Goal: Information Seeking & Learning: Learn about a topic

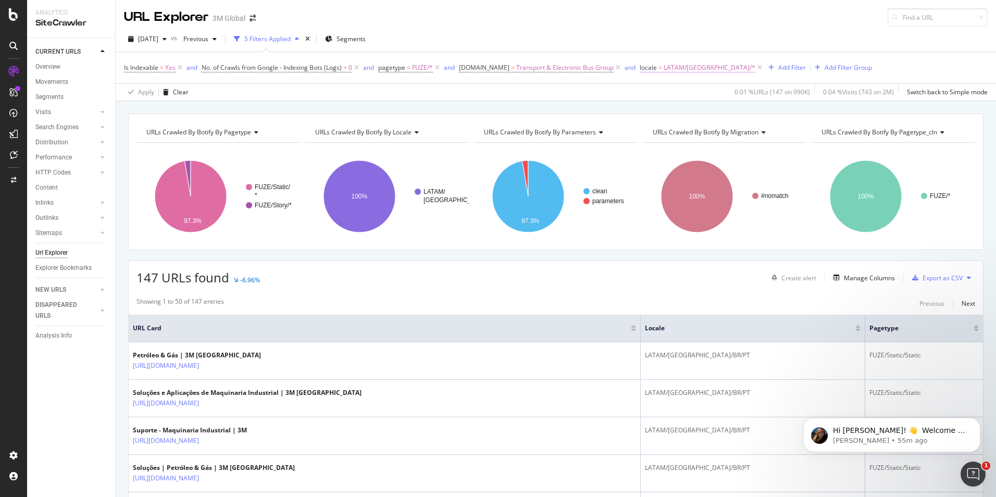
click at [682, 70] on span "LATAM/Brazil/*" at bounding box center [710, 67] width 92 height 15
click at [686, 127] on span "LATAM/Brazil" at bounding box center [691, 128] width 86 height 9
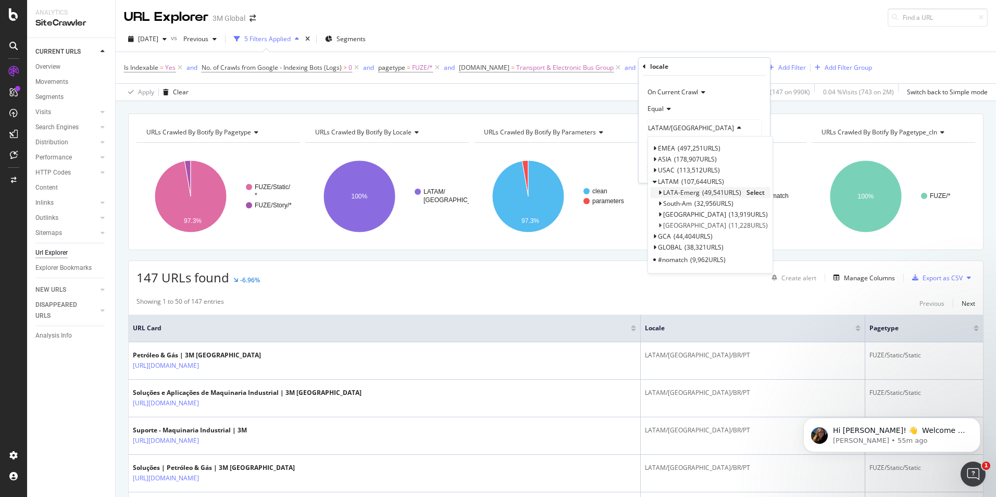
click at [661, 192] on icon at bounding box center [660, 193] width 4 height 6
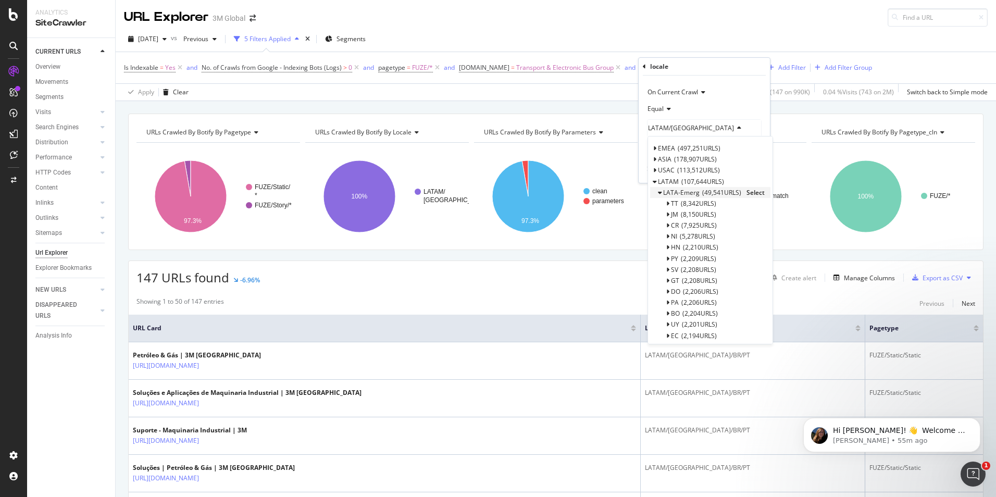
click at [661, 192] on icon at bounding box center [660, 193] width 4 height 6
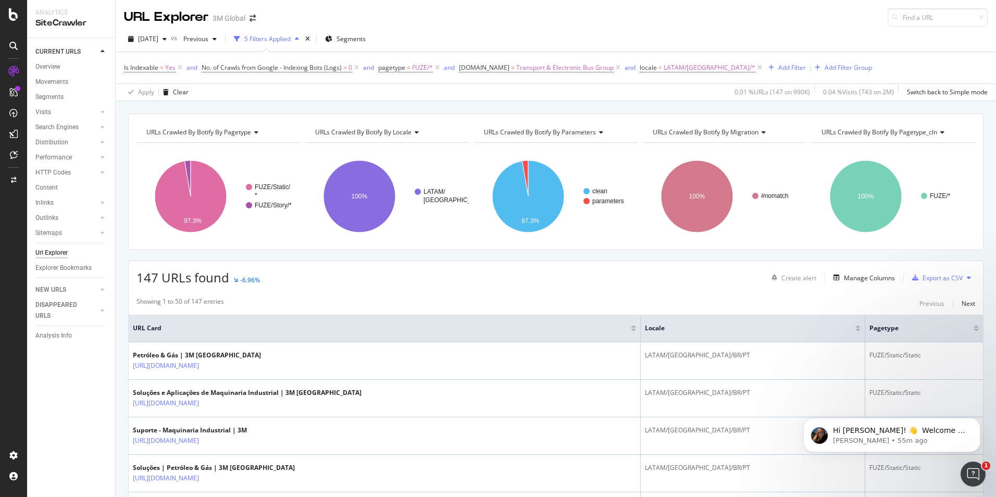
click at [565, 42] on div "2025 Sep. 14th vs Previous 5 Filters Applied Segments" at bounding box center [556, 41] width 881 height 21
click at [366, 40] on span "Segments" at bounding box center [351, 38] width 29 height 9
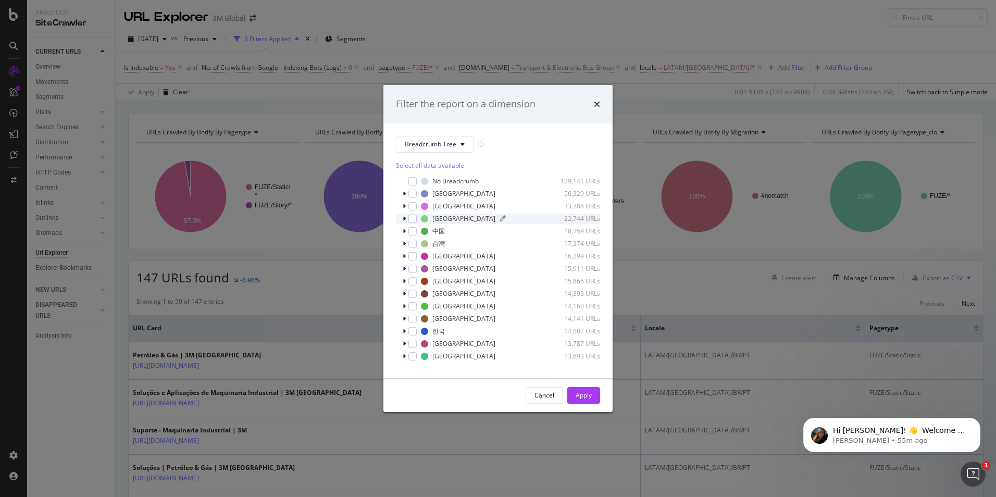
scroll to position [9, 0]
click at [431, 359] on span "Show 15 more" at bounding box center [423, 361] width 39 height 9
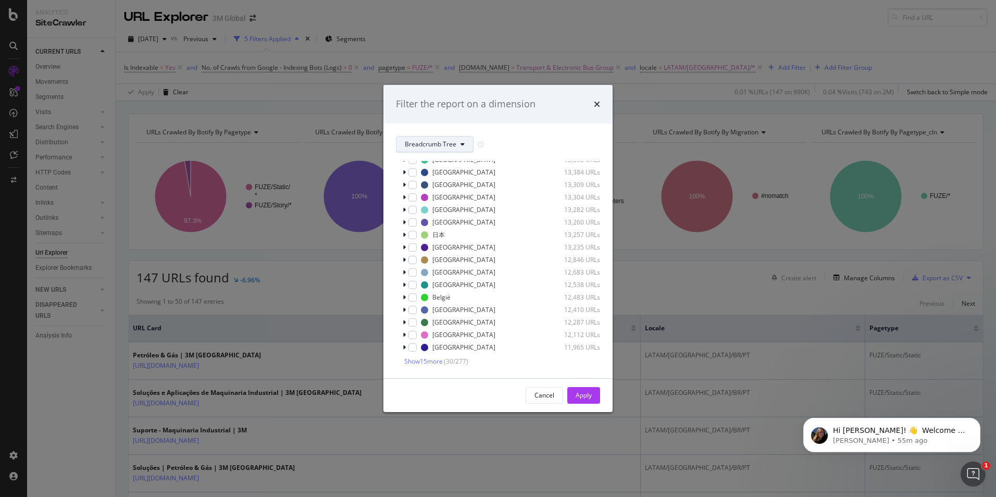
click at [442, 138] on button "Breadcrumb Tree" at bounding box center [435, 144] width 78 height 17
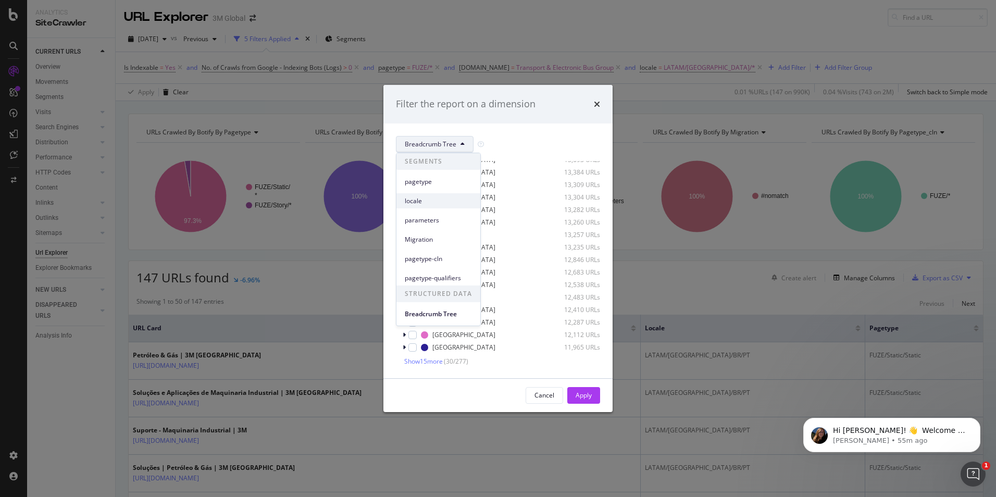
click at [412, 203] on span "locale" at bounding box center [438, 200] width 67 height 9
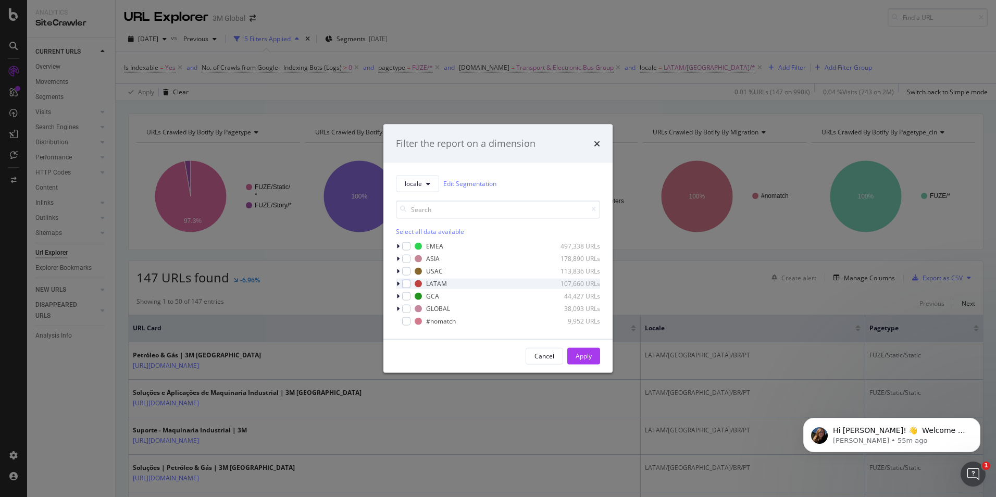
click at [397, 284] on icon "modal" at bounding box center [398, 283] width 3 height 6
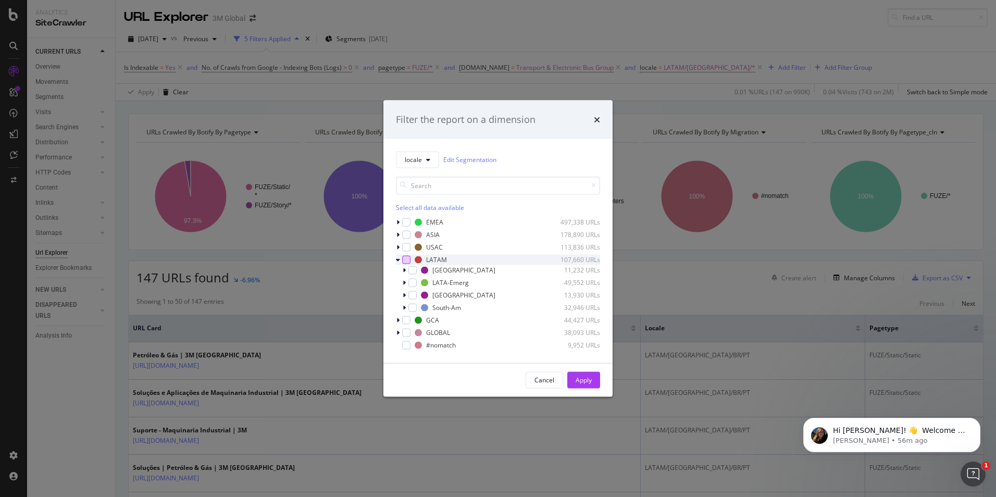
click at [408, 260] on div "modal" at bounding box center [406, 259] width 8 height 8
click at [412, 283] on icon "modal" at bounding box center [413, 282] width 5 height 5
click at [582, 379] on div "Apply" at bounding box center [584, 380] width 16 height 9
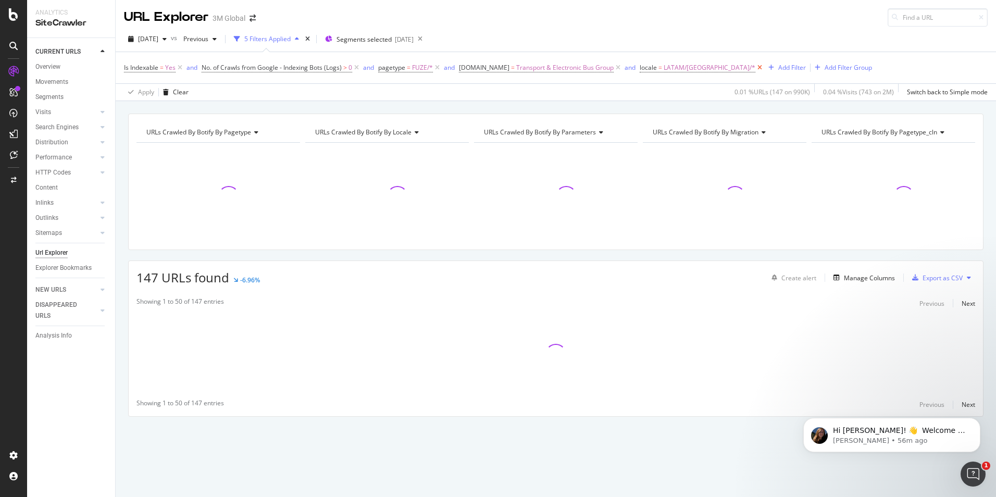
click at [756, 69] on icon at bounding box center [760, 68] width 9 height 10
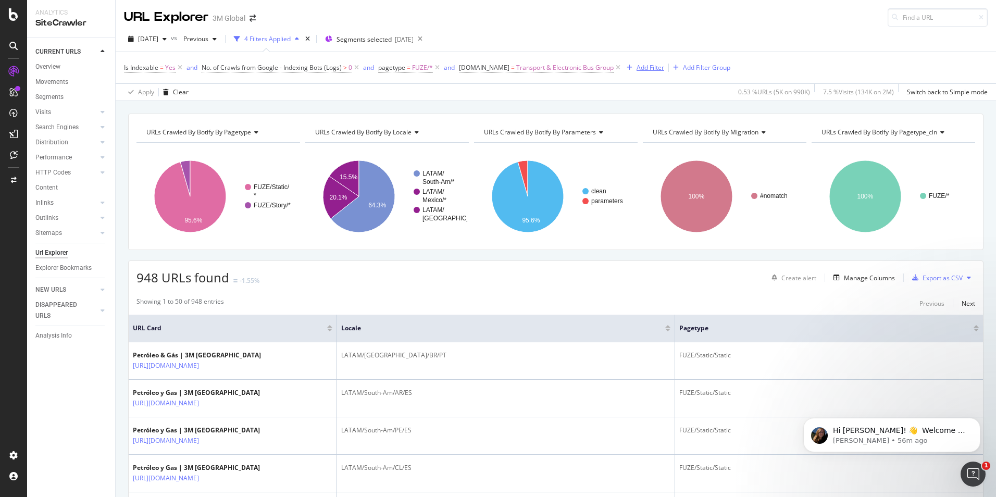
click at [656, 68] on div "Add Filter" at bounding box center [651, 67] width 28 height 9
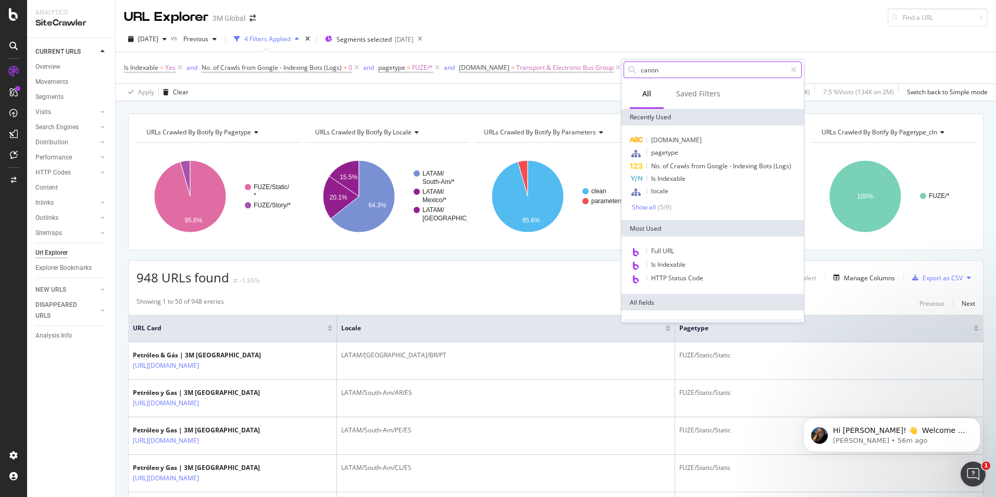
type input "canoni"
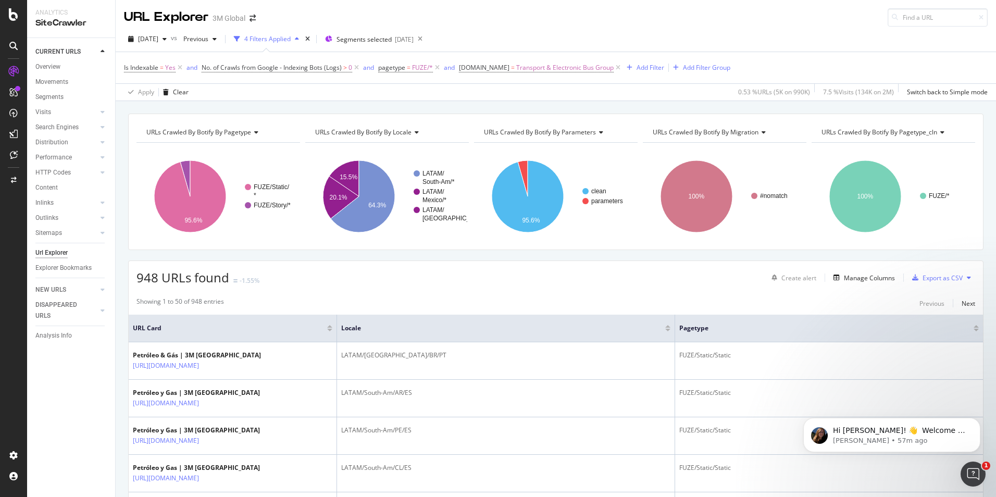
click at [289, 101] on div "URLs Crawled By Botify By pagetype Chart (by Value) Table Expand Export as CSV …" at bounding box center [556, 113] width 881 height 25
click at [639, 66] on div "Add Filter" at bounding box center [651, 67] width 28 height 9
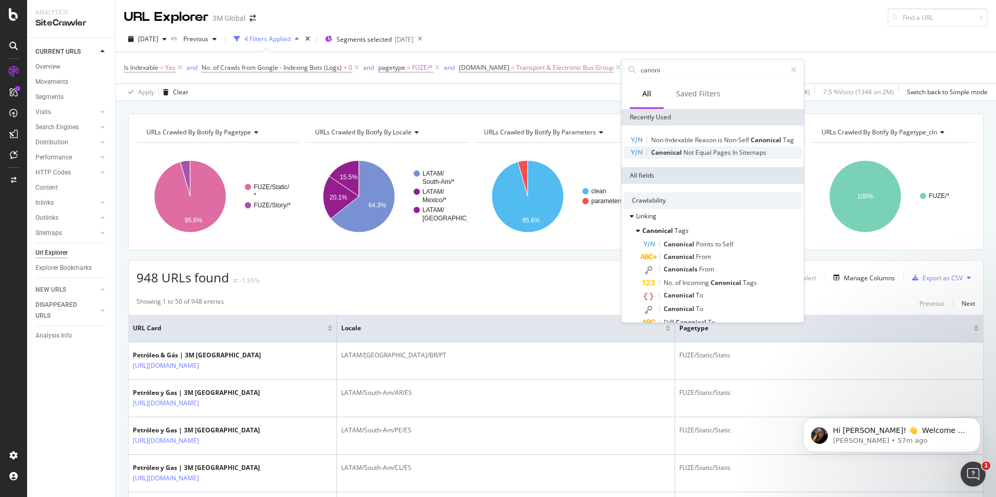
click at [715, 157] on span "Pages" at bounding box center [722, 152] width 19 height 9
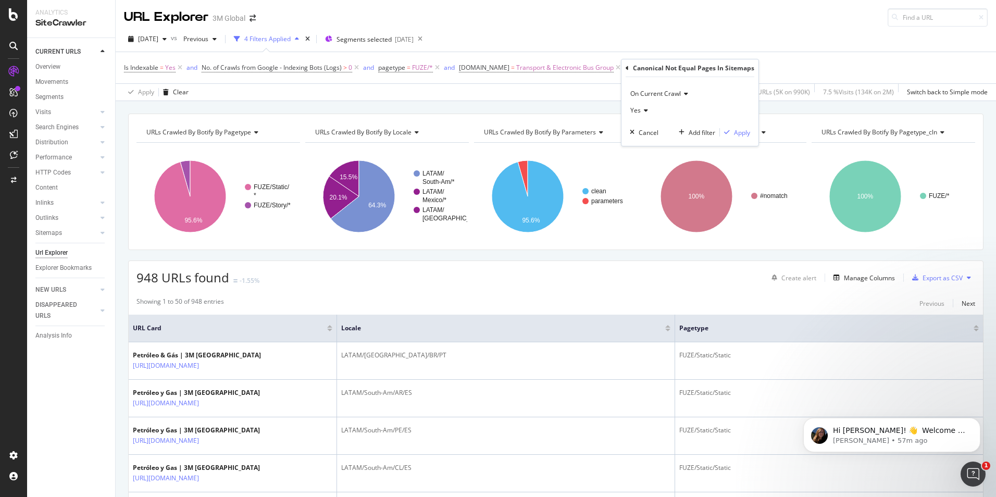
click at [645, 111] on icon at bounding box center [644, 110] width 7 height 6
click at [645, 147] on div "No" at bounding box center [689, 146] width 112 height 14
click at [736, 134] on div "Apply" at bounding box center [742, 132] width 16 height 9
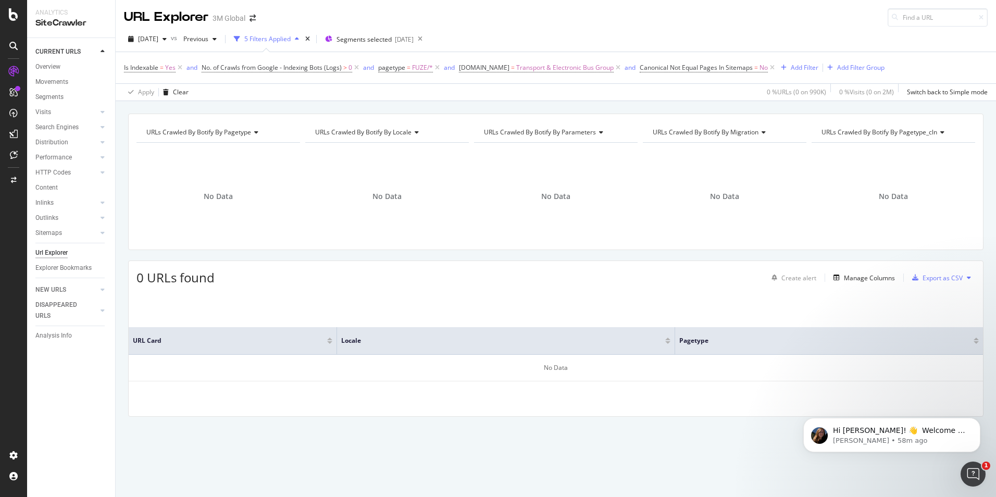
click at [15, 130] on icon at bounding box center [13, 134] width 8 height 8
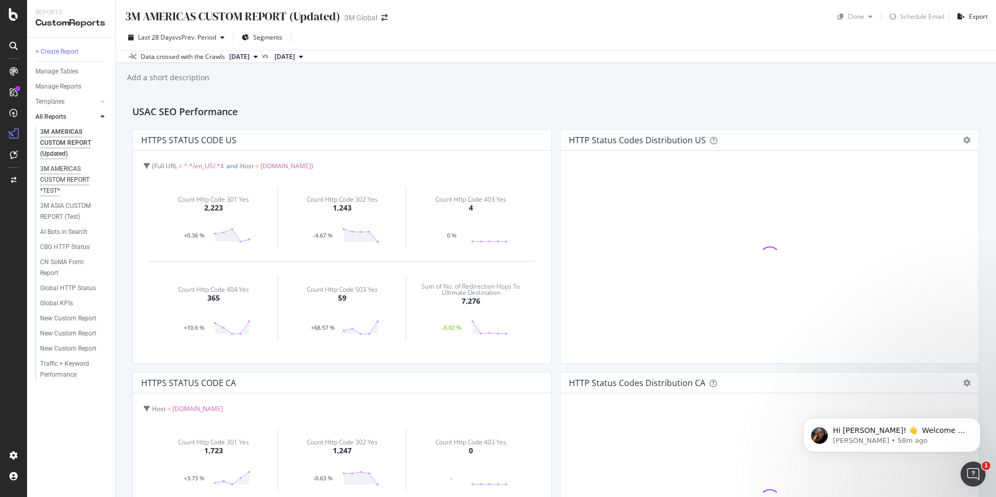
click at [77, 169] on div "3M AMERICAS CUSTOM REPORT *TEST*" at bounding box center [71, 180] width 62 height 33
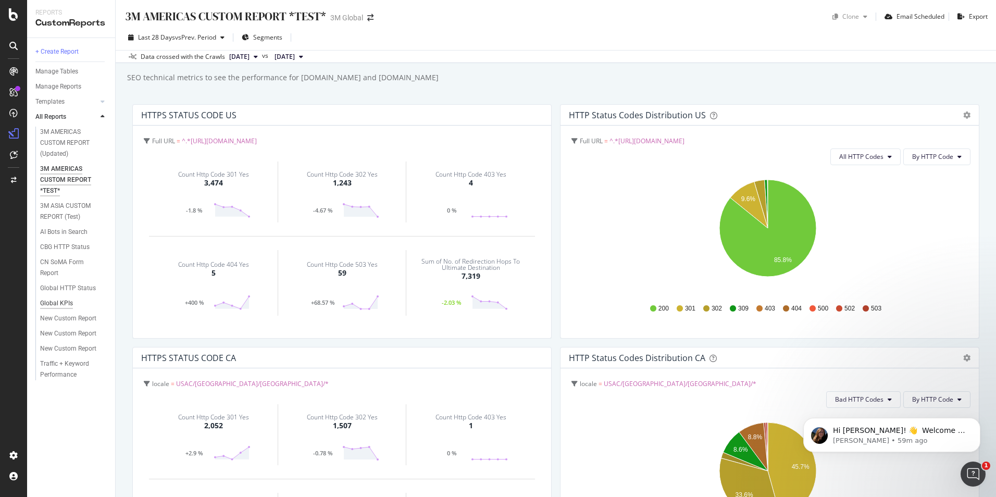
click at [59, 300] on div "Global KPIs" at bounding box center [56, 303] width 33 height 11
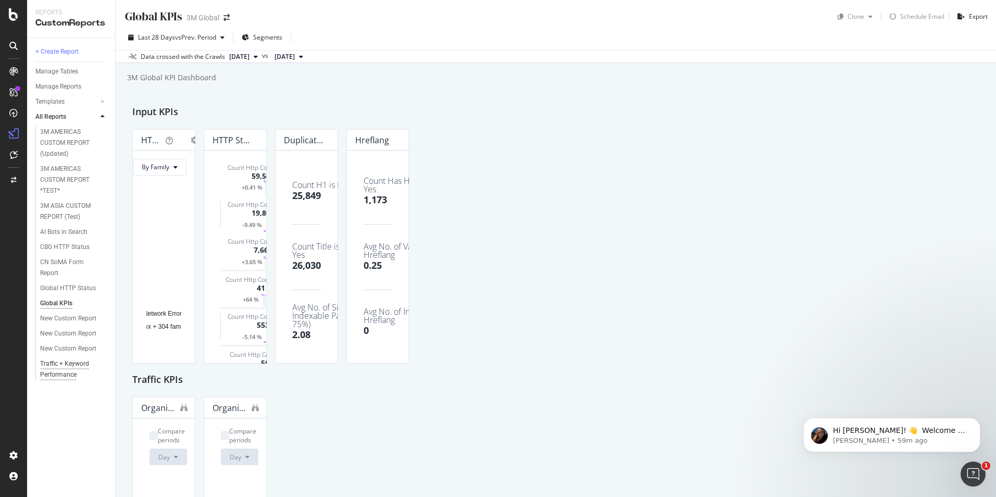
click at [68, 363] on div "Traffic + Keyword Performance" at bounding box center [70, 370] width 60 height 22
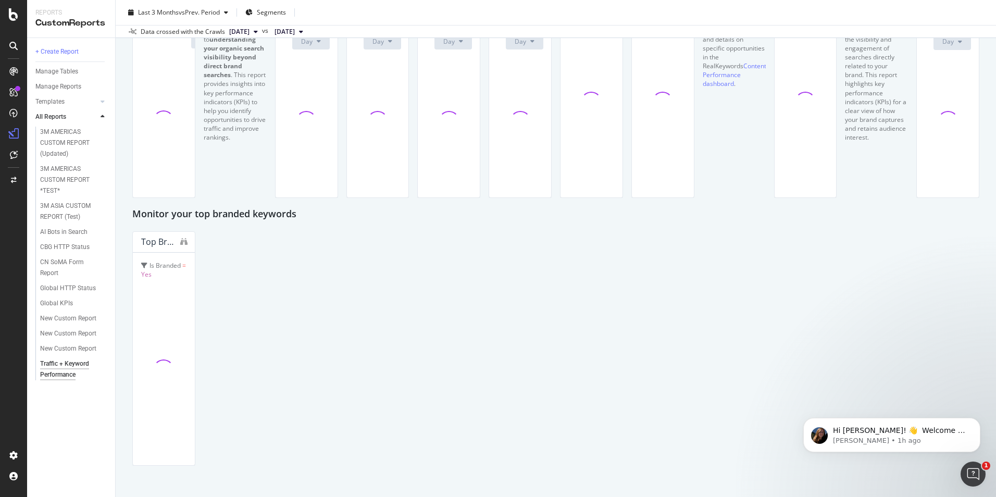
scroll to position [730, 0]
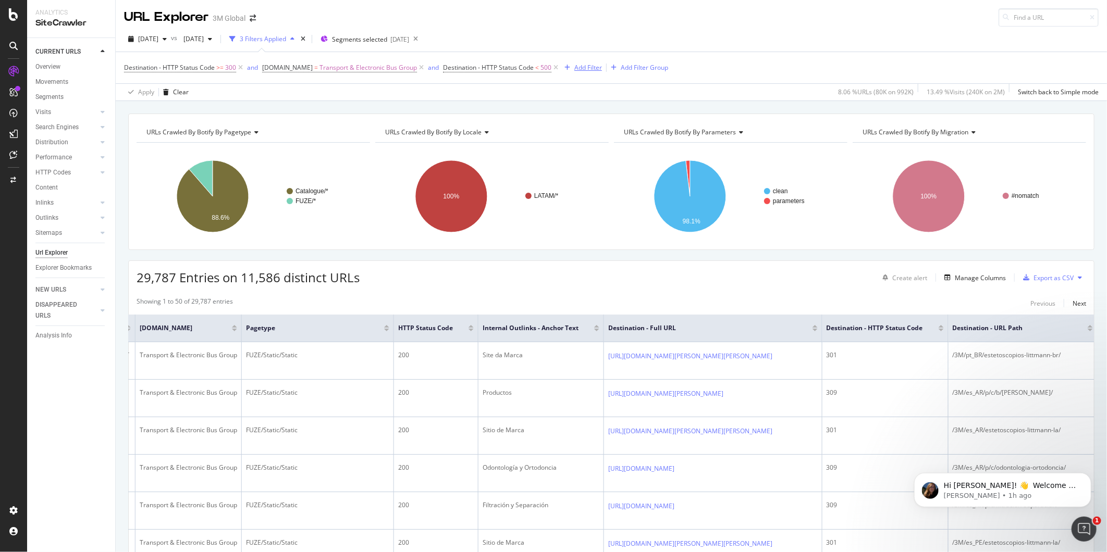
click at [586, 69] on div "Add Filter" at bounding box center [588, 67] width 28 height 9
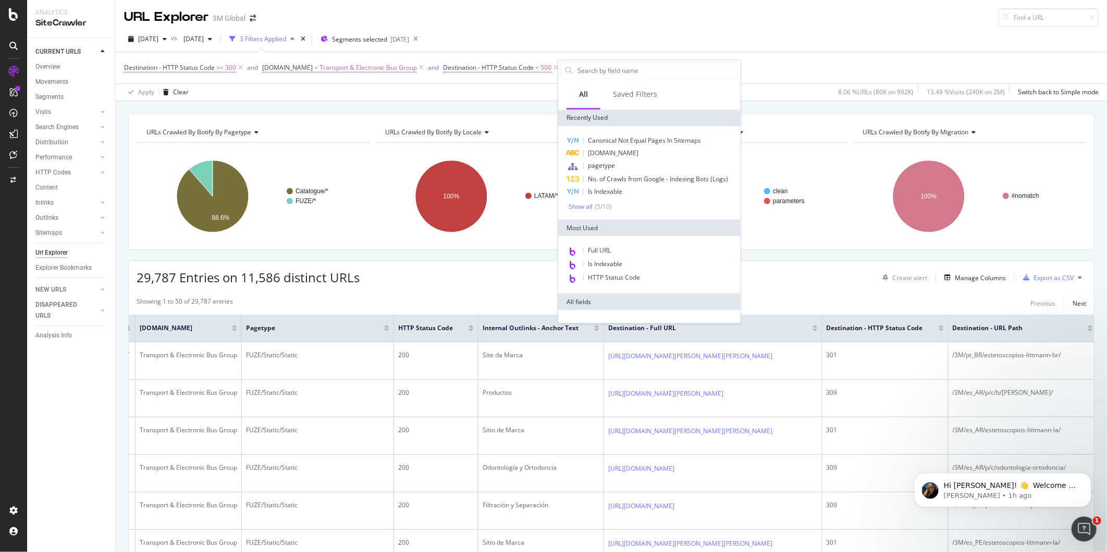
click at [782, 60] on div "Destination - HTTP Status Code >= 300 and DCSext.Business = Transport & Electro…" at bounding box center [611, 67] width 975 height 31
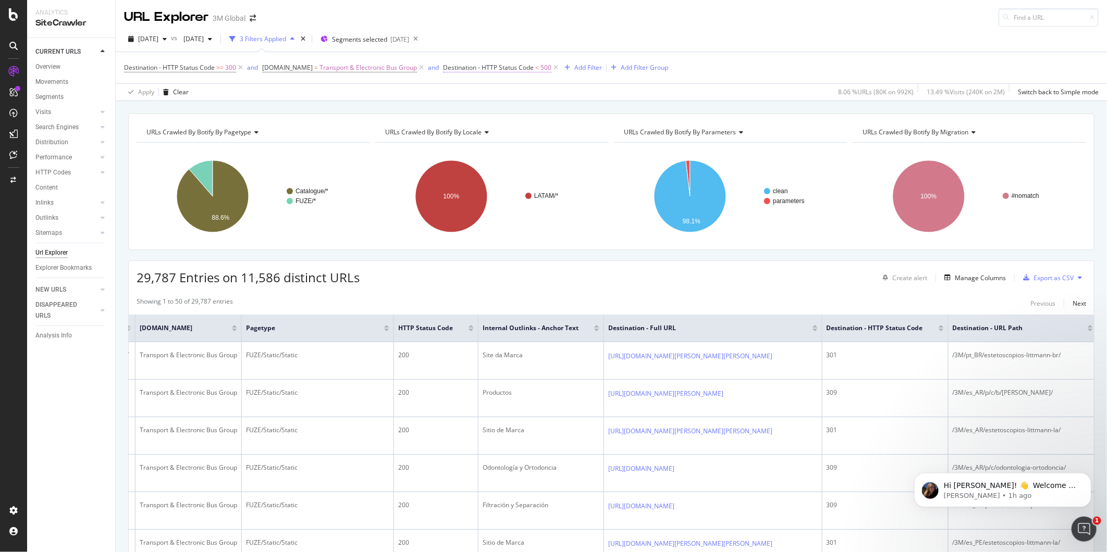
click at [541, 69] on span "500" at bounding box center [545, 67] width 11 height 15
click at [753, 56] on div "Destination - HTTP Status Code >= 300 and DCSext.Business = Transport & Electro…" at bounding box center [611, 67] width 975 height 31
click at [905, 329] on div at bounding box center [941, 330] width 5 height 3
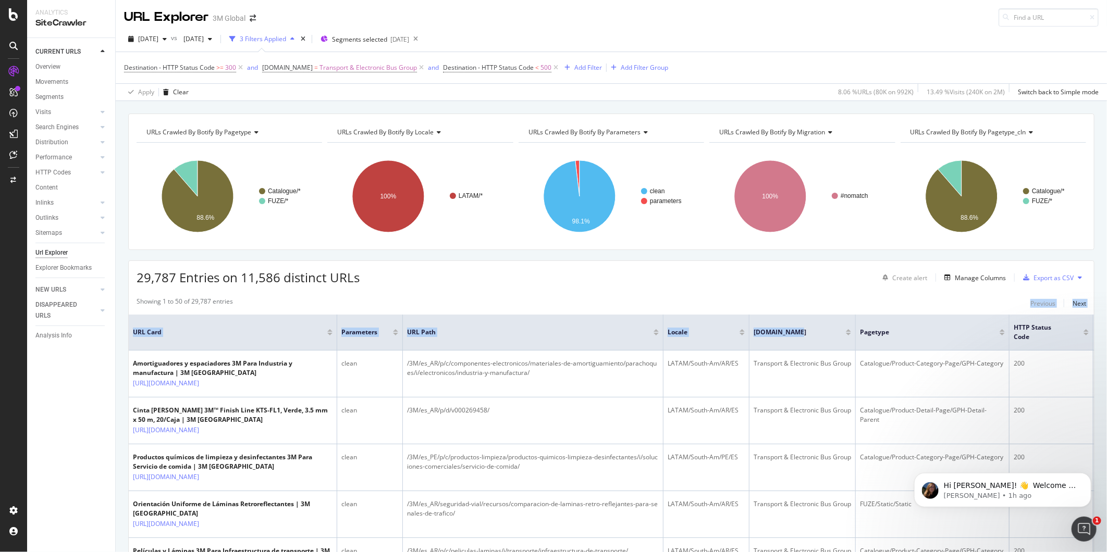
drag, startPoint x: 1003, startPoint y: 304, endPoint x: 795, endPoint y: 321, distance: 209.2
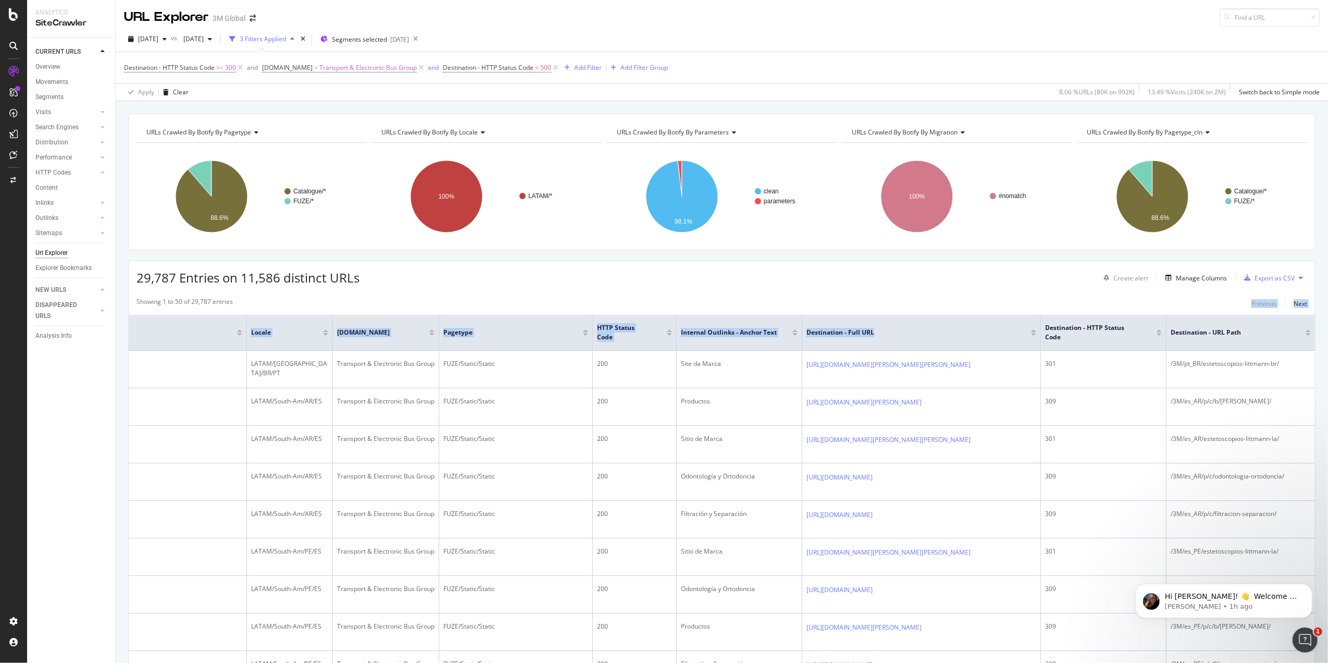
drag, startPoint x: 1011, startPoint y: 318, endPoint x: 1080, endPoint y: 297, distance: 71.9
click at [905, 299] on div "Showing 1 to 50 of 29,787 entries Previous Next" at bounding box center [722, 303] width 1187 height 13
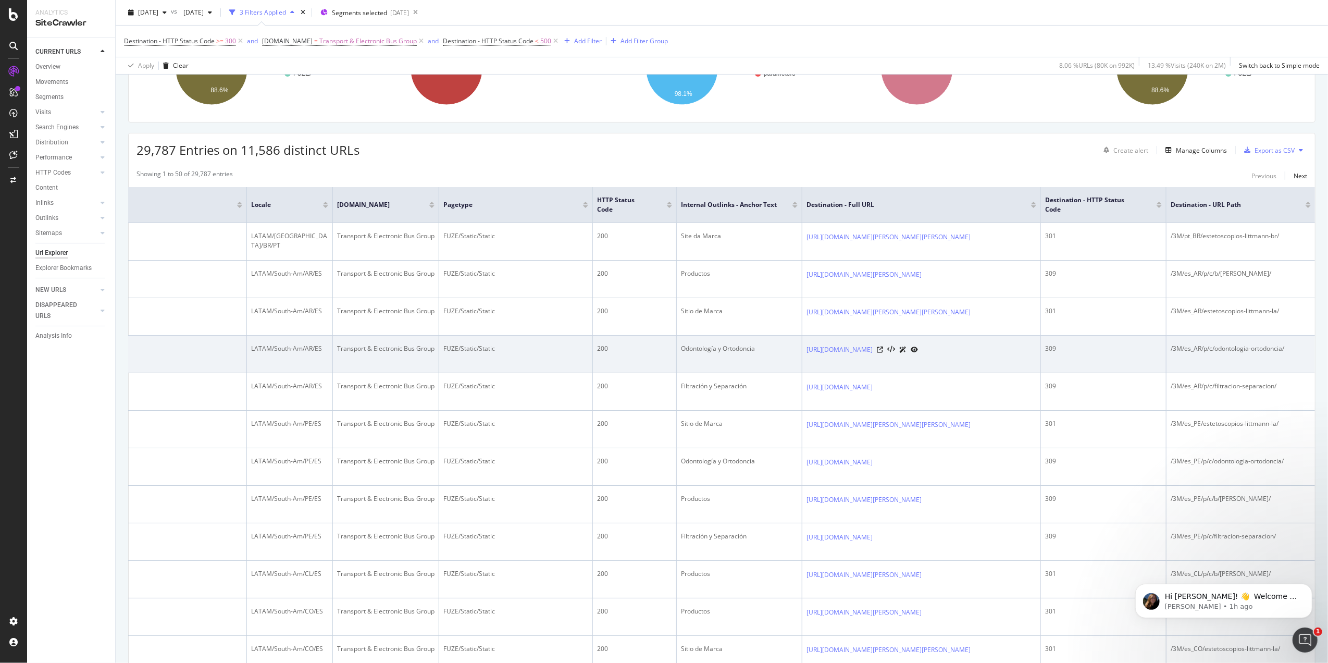
scroll to position [139, 0]
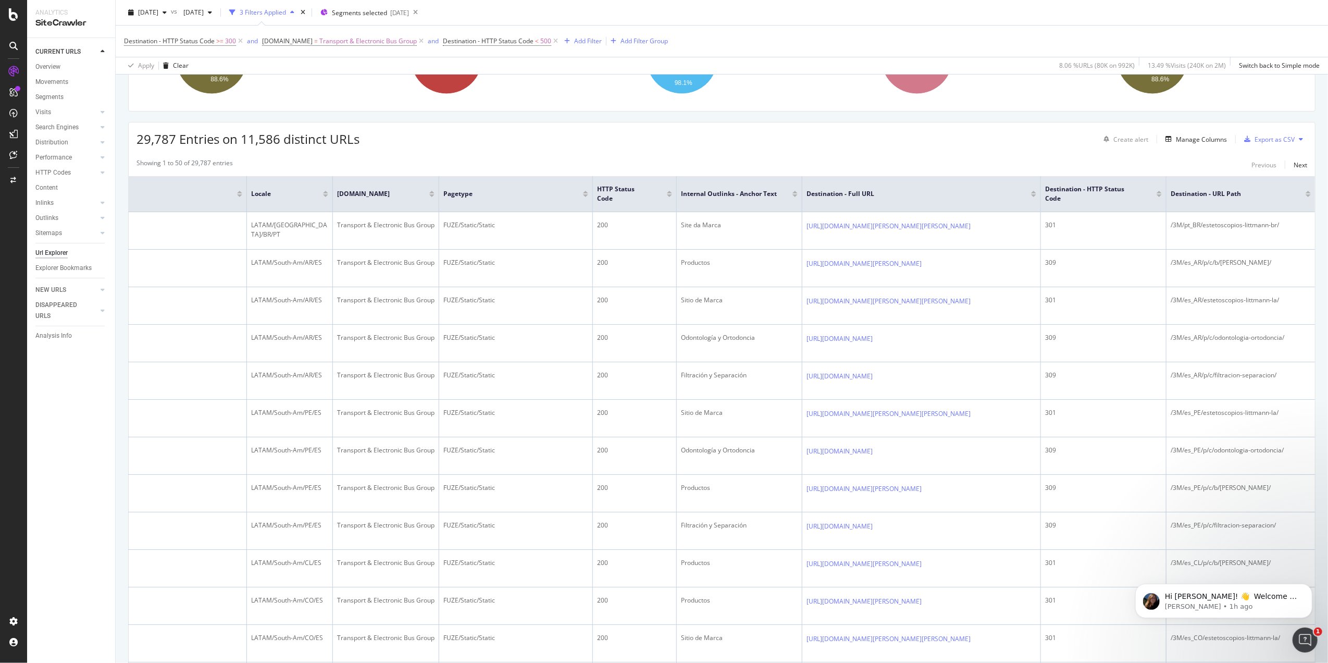
click at [905, 190] on th "Destination - HTTP Status Code" at bounding box center [1104, 194] width 126 height 36
click at [905, 191] on div at bounding box center [1159, 192] width 5 height 3
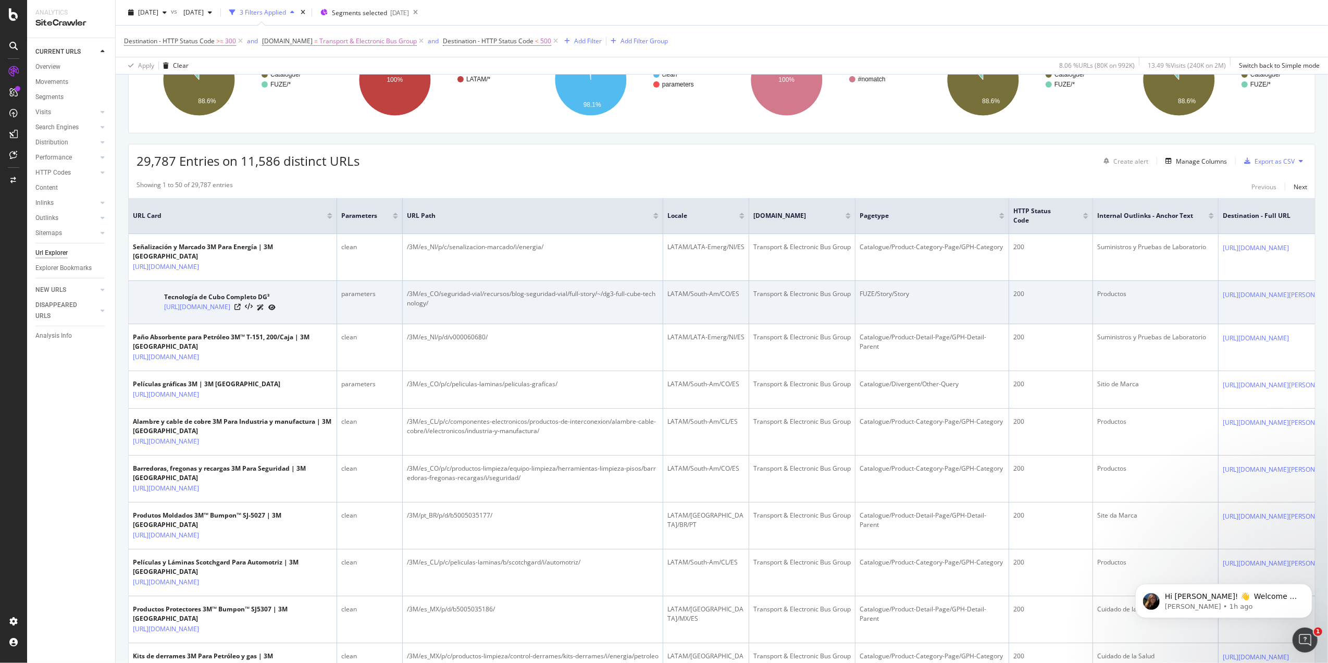
scroll to position [139, 0]
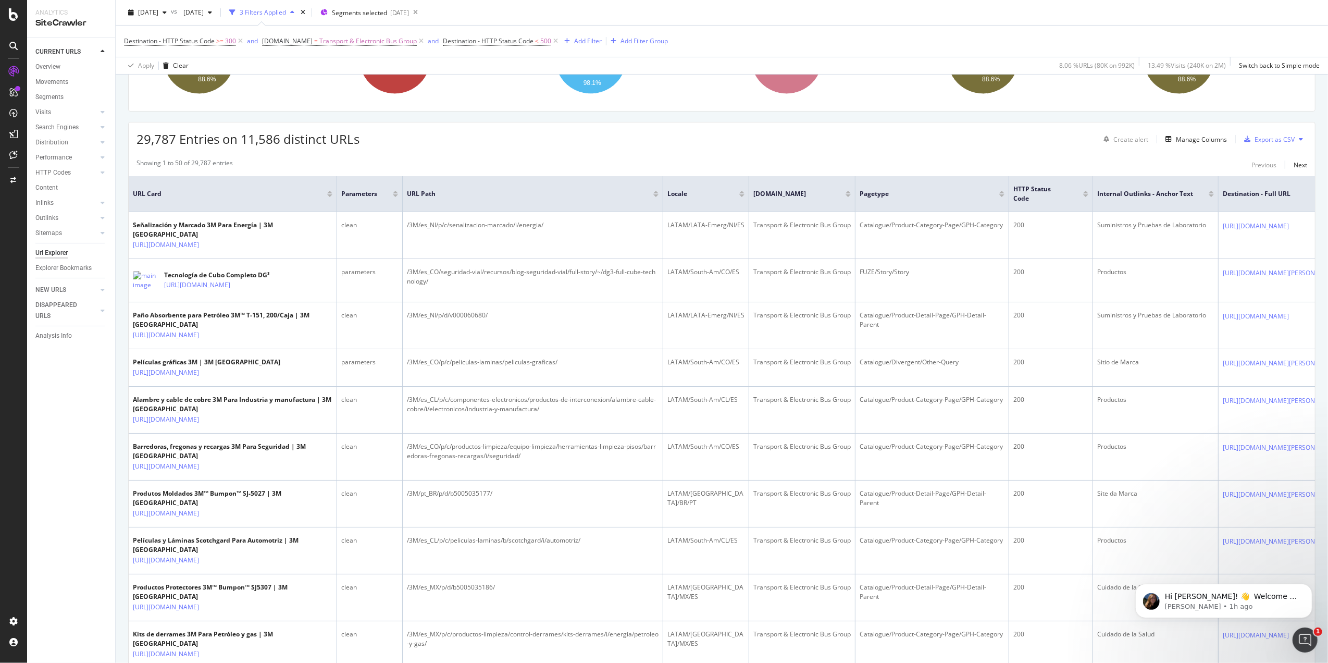
click at [905, 191] on div at bounding box center [1085, 194] width 5 height 6
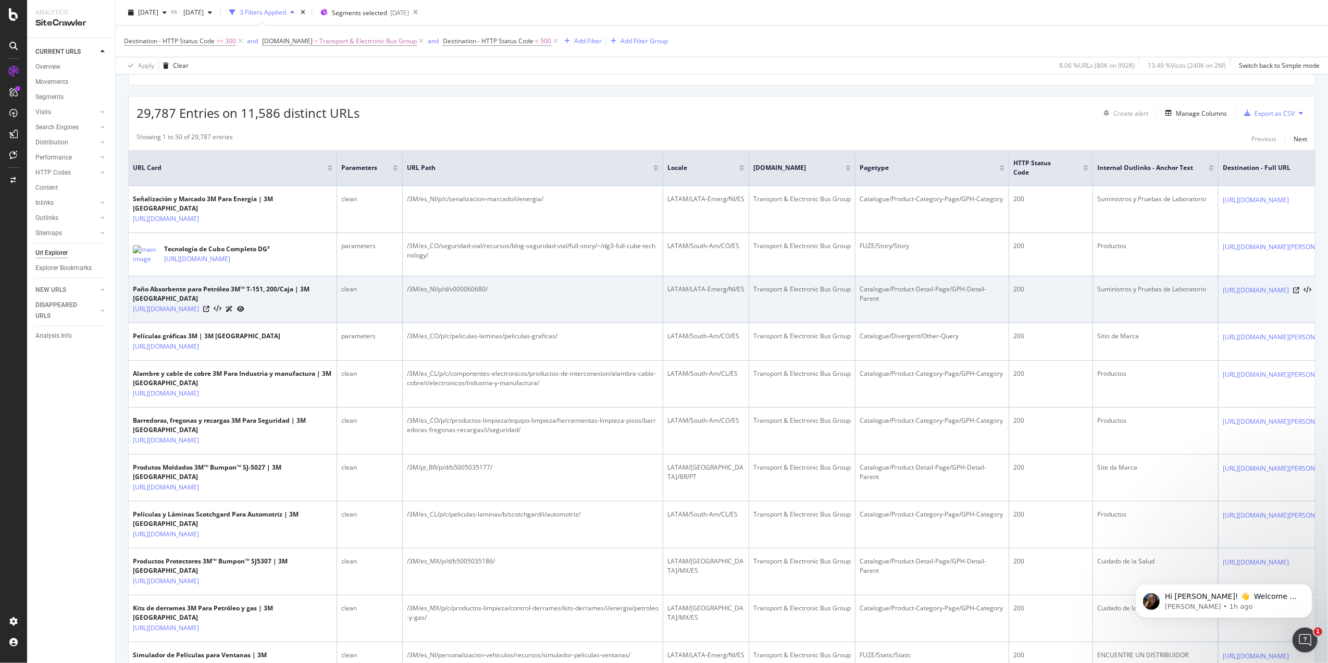
scroll to position [128, 0]
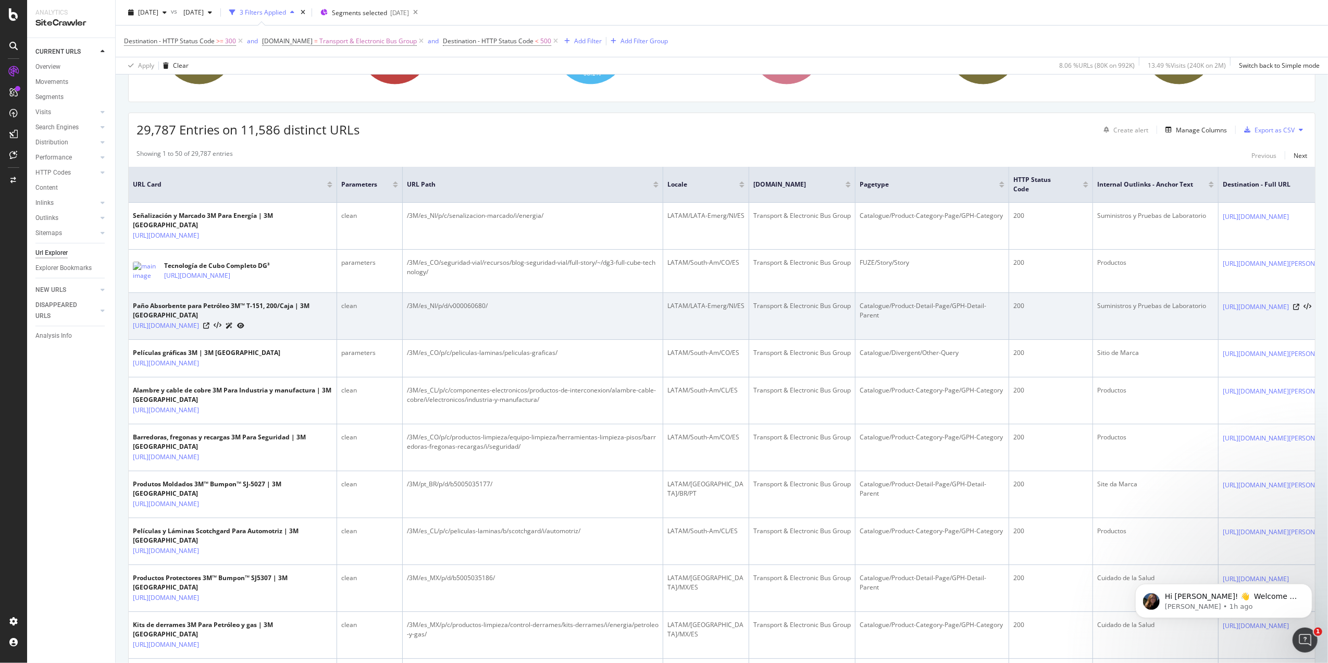
scroll to position [146, 0]
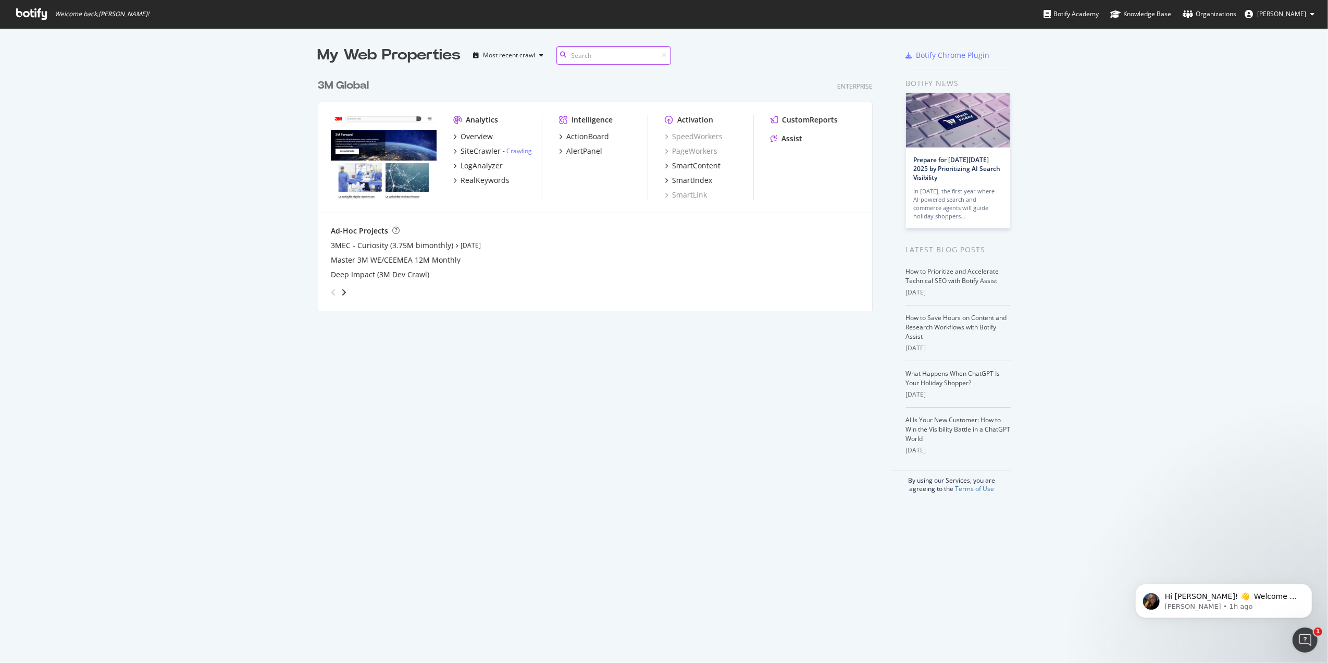
scroll to position [652, 1308]
